Goal: Task Accomplishment & Management: Complete application form

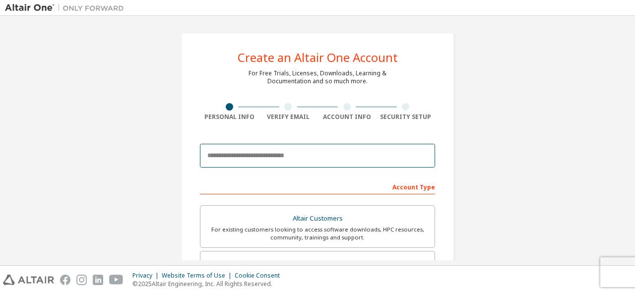
click at [255, 156] on input "email" at bounding box center [317, 156] width 235 height 24
type input "**********"
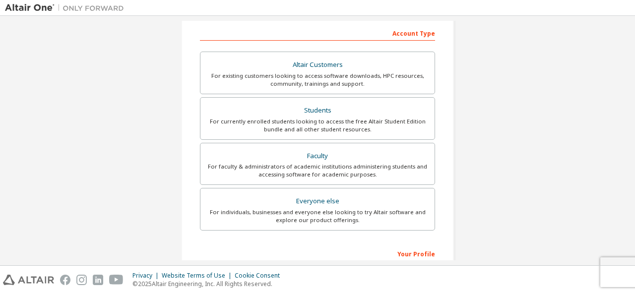
scroll to position [158, 0]
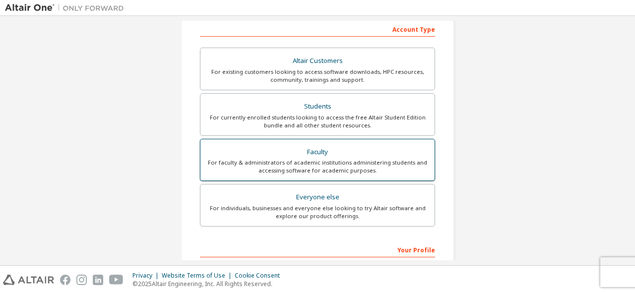
click at [339, 159] on div "For faculty & administrators of academic institutions administering students an…" at bounding box center [317, 167] width 222 height 16
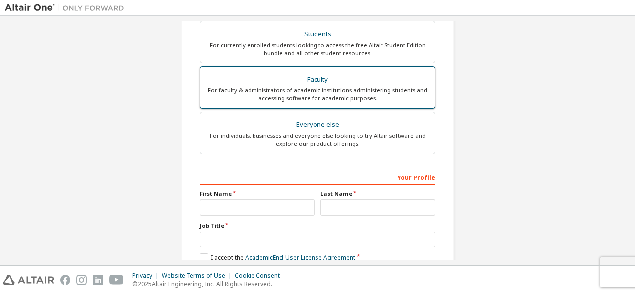
scroll to position [235, 0]
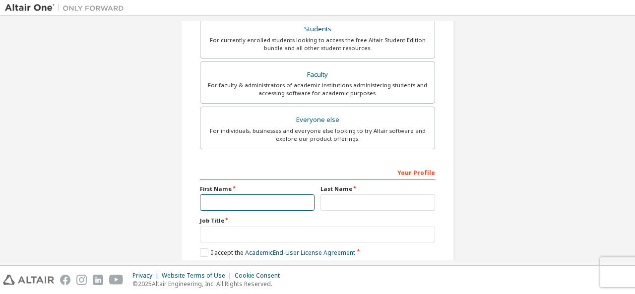
click at [275, 200] on input "text" at bounding box center [257, 202] width 115 height 16
type input "********"
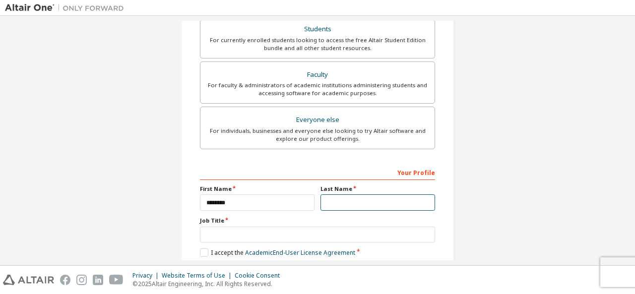
click at [328, 201] on input "text" at bounding box center [377, 202] width 115 height 16
type input "*****"
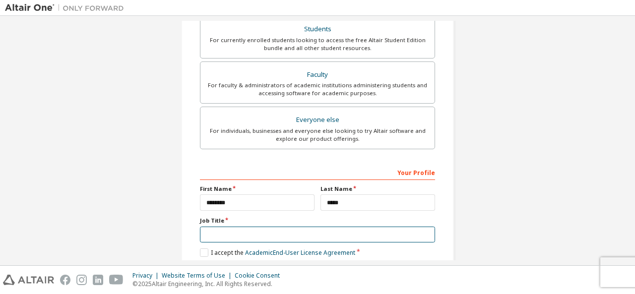
click at [250, 232] on input "text" at bounding box center [317, 235] width 235 height 16
click at [261, 236] on input "text" at bounding box center [317, 235] width 235 height 16
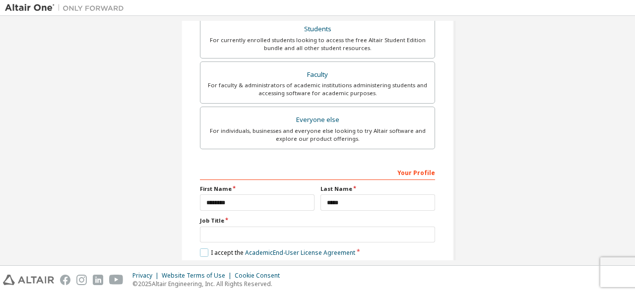
click at [203, 249] on label "I accept the Academic End-User License Agreement" at bounding box center [277, 252] width 155 height 8
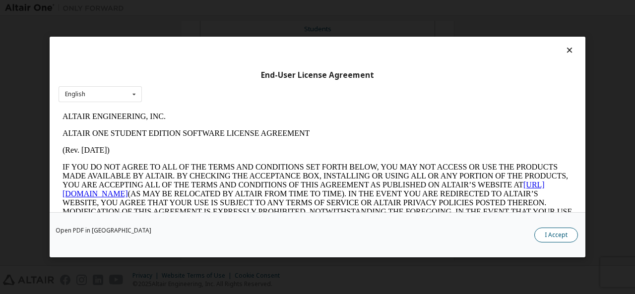
scroll to position [0, 0]
click at [551, 241] on button "I Accept" at bounding box center [556, 235] width 44 height 15
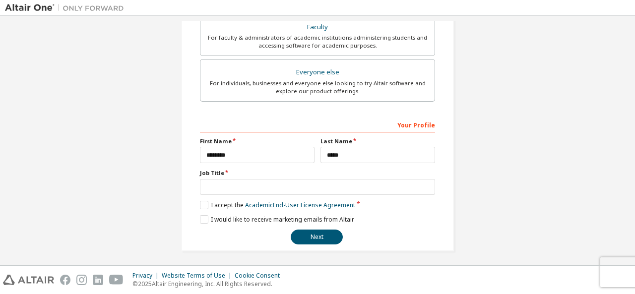
scroll to position [283, 0]
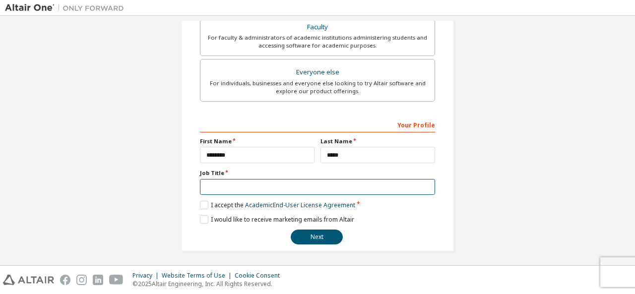
click at [319, 187] on input "text" at bounding box center [317, 187] width 235 height 16
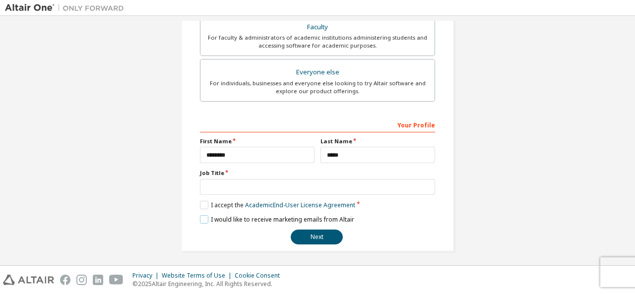
click at [200, 219] on label "I would like to receive marketing emails from Altair" at bounding box center [277, 219] width 154 height 8
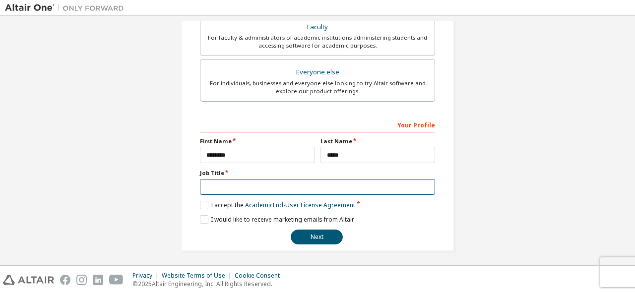
click at [237, 183] on input "text" at bounding box center [317, 187] width 235 height 16
click at [371, 180] on input "text" at bounding box center [317, 187] width 235 height 16
type input "**********"
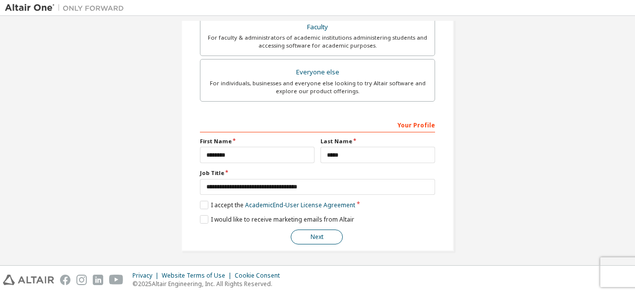
click at [305, 236] on button "Next" at bounding box center [316, 237] width 52 height 15
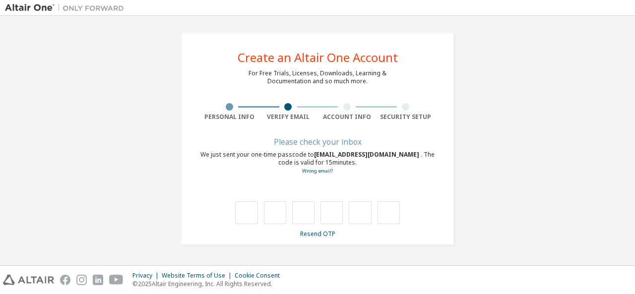
scroll to position [0, 0]
type input "*"
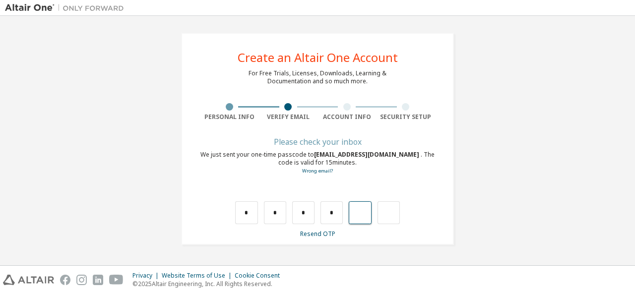
type input "*"
